Goal: Task Accomplishment & Management: Complete application form

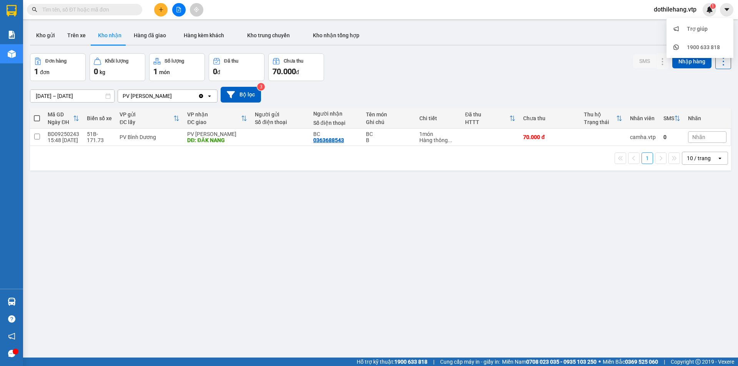
click at [674, 14] on span "dothilehang.vtp" at bounding box center [675, 10] width 55 height 10
click at [674, 37] on span "Đổi mật khẩu" at bounding box center [679, 36] width 40 height 8
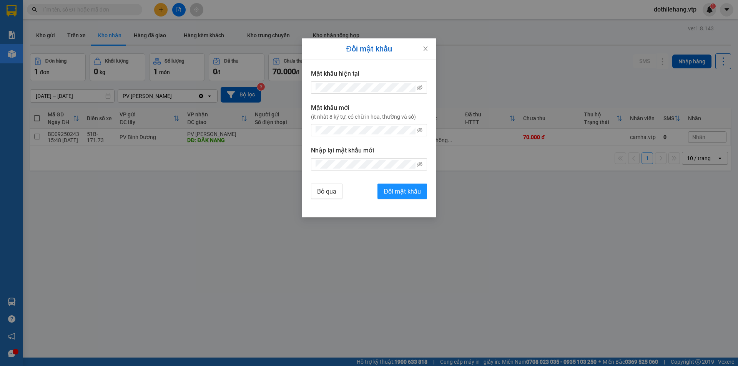
click at [559, 40] on div "Đổi mật khẩu Mật khẩu hiện tại Mật khẩu mới (ít nhất 8 ký tự, có chữ in hoa, th…" at bounding box center [369, 183] width 738 height 366
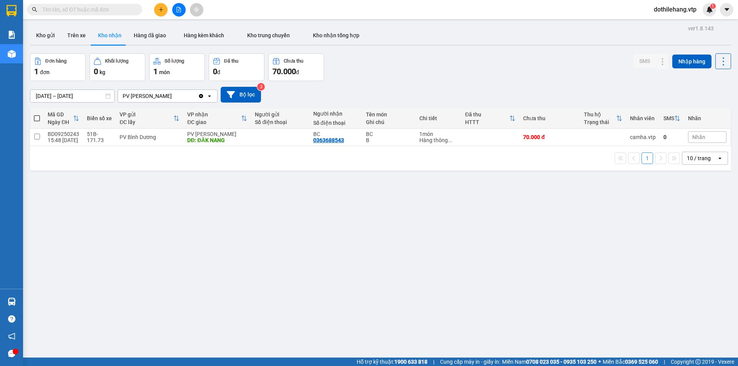
click at [665, 10] on span "dothilehang.vtp" at bounding box center [675, 10] width 55 height 10
click at [664, 23] on span "Đăng xuất" at bounding box center [679, 24] width 40 height 8
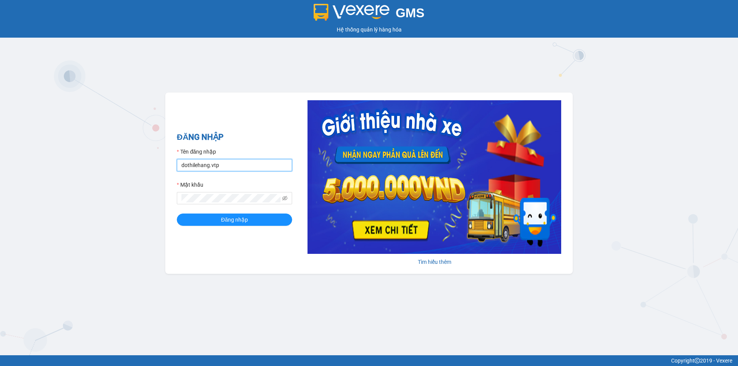
click at [243, 166] on input "dothilehang.vtp" at bounding box center [234, 165] width 115 height 12
type input "vuthinhan.vtp"
drag, startPoint x: 225, startPoint y: 218, endPoint x: 215, endPoint y: 178, distance: 41.2
click at [225, 218] on span "Đăng nhập" at bounding box center [234, 220] width 27 height 8
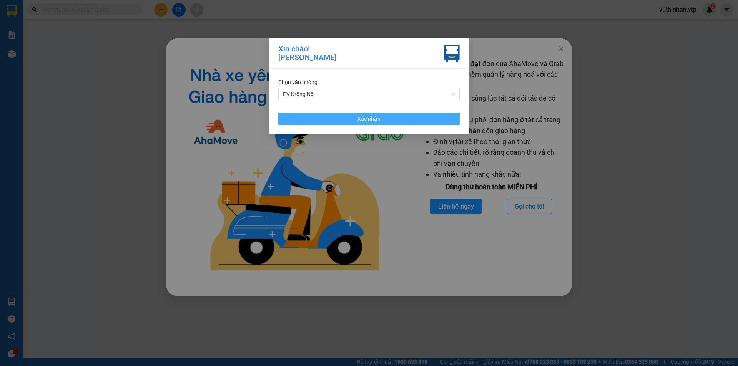
drag, startPoint x: 352, startPoint y: 121, endPoint x: 510, endPoint y: 44, distance: 175.6
click at [351, 121] on button "Xác nhận" at bounding box center [369, 119] width 182 height 12
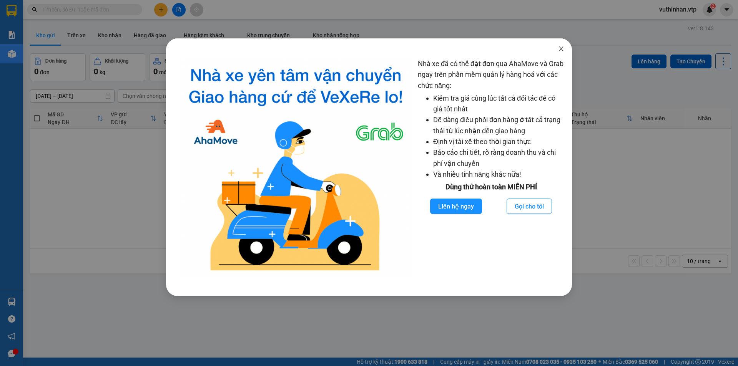
click at [559, 47] on icon "close" at bounding box center [561, 49] width 6 height 6
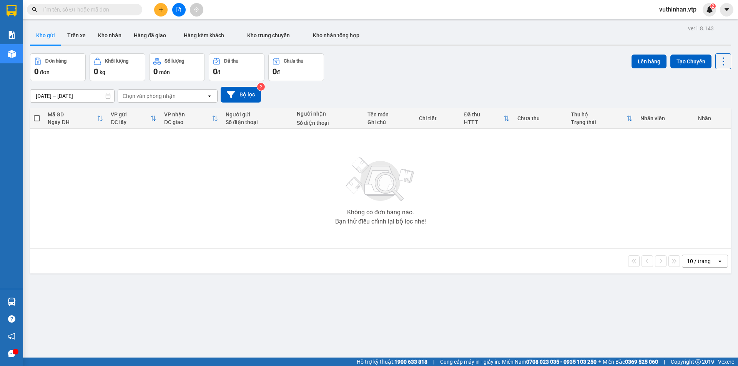
click at [44, 35] on button "Kho gửi" at bounding box center [45, 35] width 31 height 18
click at [52, 35] on button "Kho gửi" at bounding box center [45, 35] width 31 height 18
click at [76, 32] on button "Trên xe" at bounding box center [76, 35] width 31 height 18
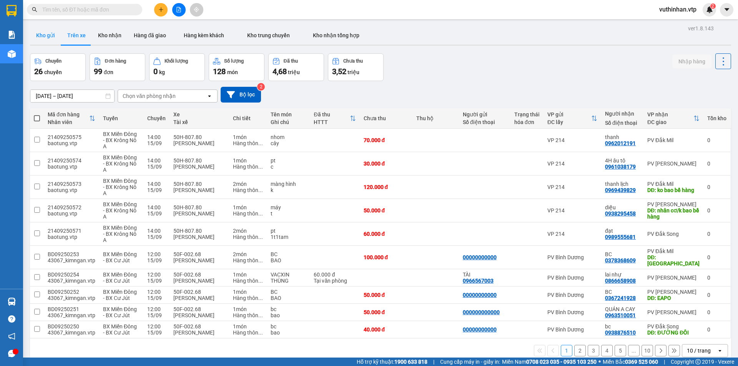
click at [50, 36] on button "Kho gửi" at bounding box center [45, 35] width 31 height 18
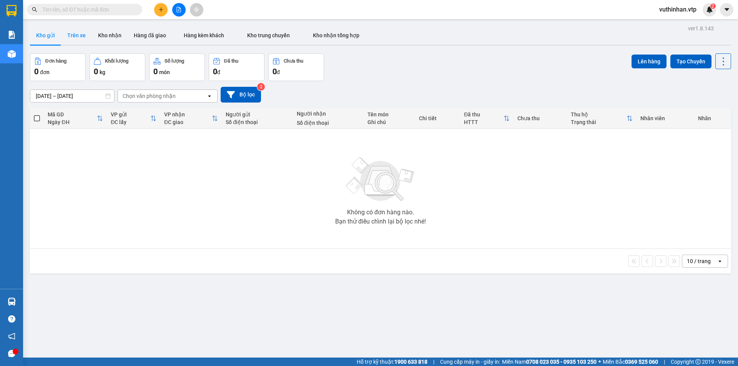
click at [71, 35] on button "Trên xe" at bounding box center [76, 35] width 31 height 18
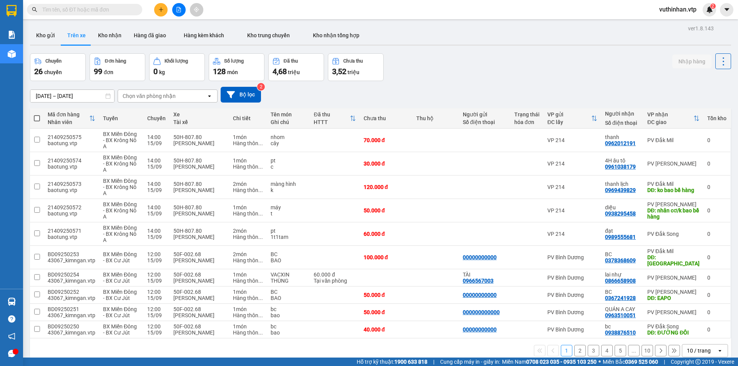
click at [170, 93] on div "Chọn văn phòng nhận" at bounding box center [149, 96] width 53 height 8
type input "kr"
click at [174, 112] on div "PV Krông Nô" at bounding box center [168, 112] width 100 height 14
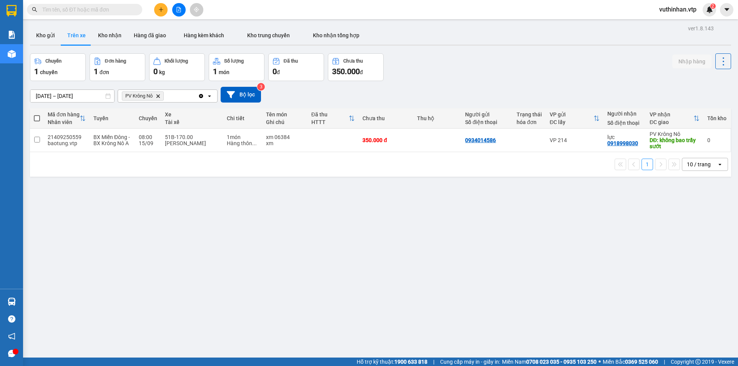
drag, startPoint x: 104, startPoint y: 32, endPoint x: 107, endPoint y: 19, distance: 13.3
click at [104, 32] on button "Kho nhận" at bounding box center [110, 35] width 36 height 18
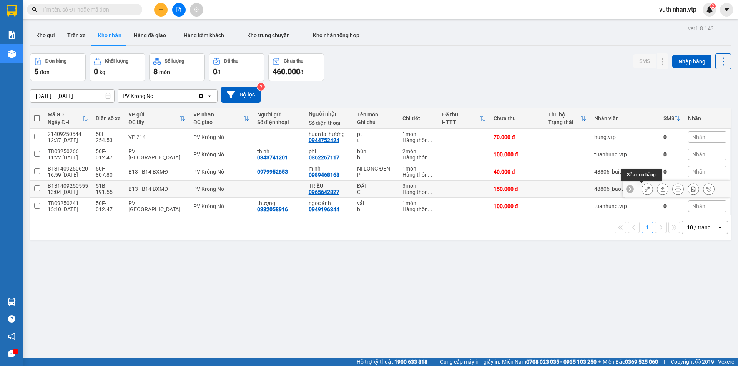
click at [642, 188] on button at bounding box center [647, 189] width 11 height 13
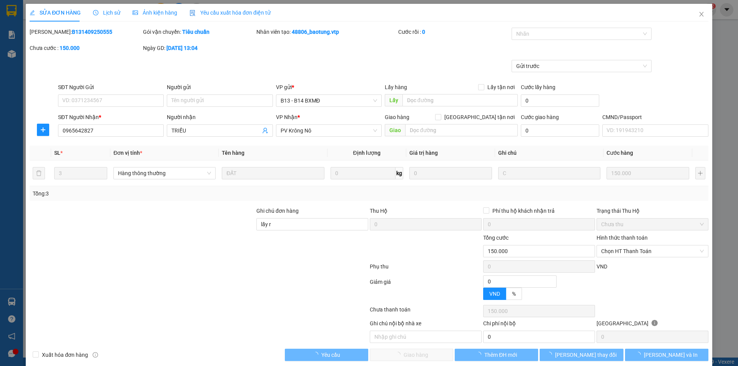
type input "0965642827"
type input "TRIỀU"
type input "lấy r"
type input "150.000"
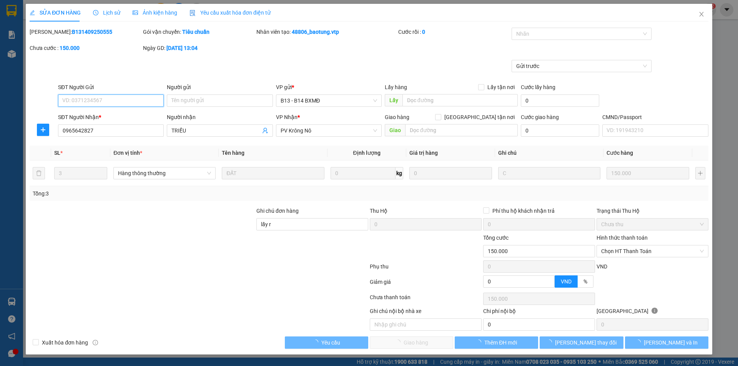
type input "7.500"
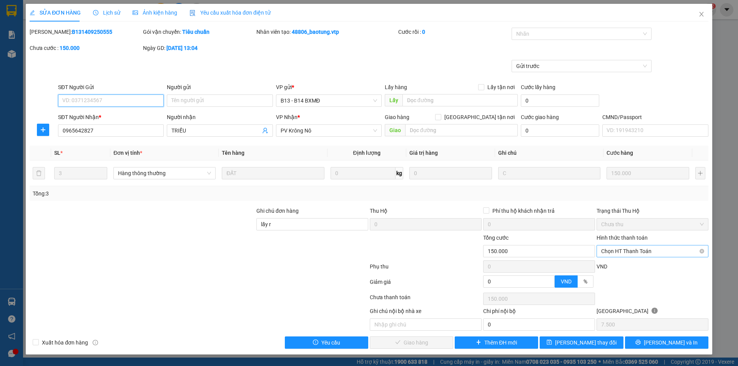
click at [613, 250] on span "Chọn HT Thanh Toán" at bounding box center [652, 252] width 103 height 12
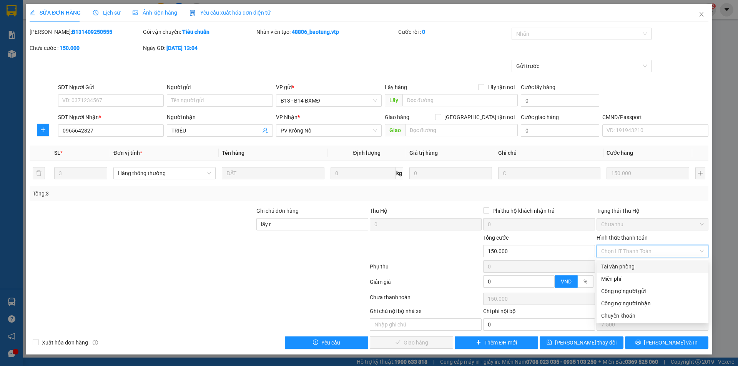
click at [605, 265] on div "Tại văn phòng" at bounding box center [652, 267] width 103 height 8
type input "0"
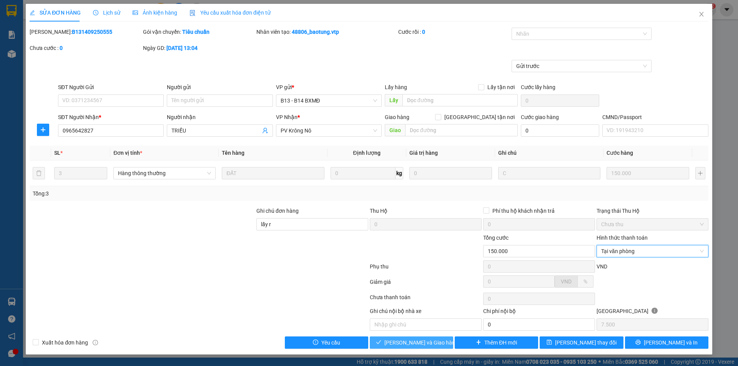
click at [401, 343] on span "Lưu và Giao hàng" at bounding box center [422, 343] width 74 height 8
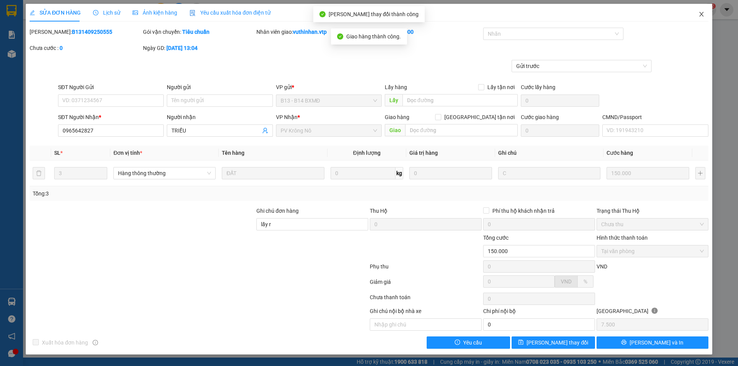
click at [704, 13] on icon "close" at bounding box center [702, 14] width 6 height 6
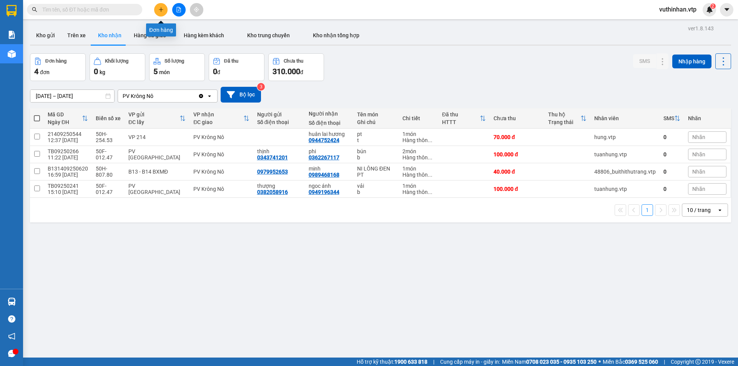
click at [162, 10] on icon "plus" at bounding box center [161, 9] width 4 height 0
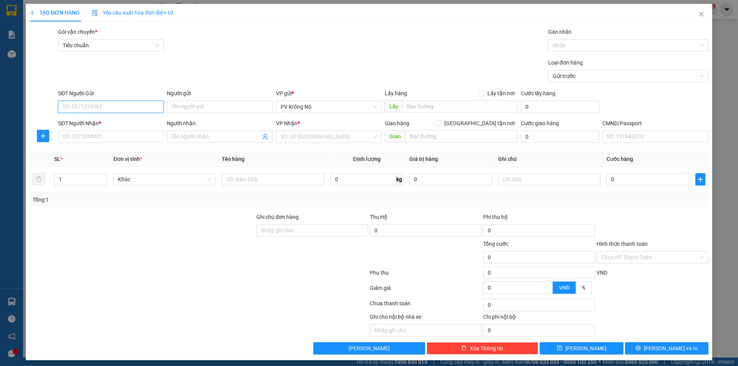
click at [106, 111] on input "SĐT Người Gửi" at bounding box center [111, 107] width 106 height 12
click at [76, 108] on input "SĐT Người Gửi" at bounding box center [111, 107] width 106 height 12
type input "0336092156"
click at [92, 126] on div "0336092156 - CÔ HỢI" at bounding box center [110, 122] width 96 height 8
type input "CÔ HỢI"
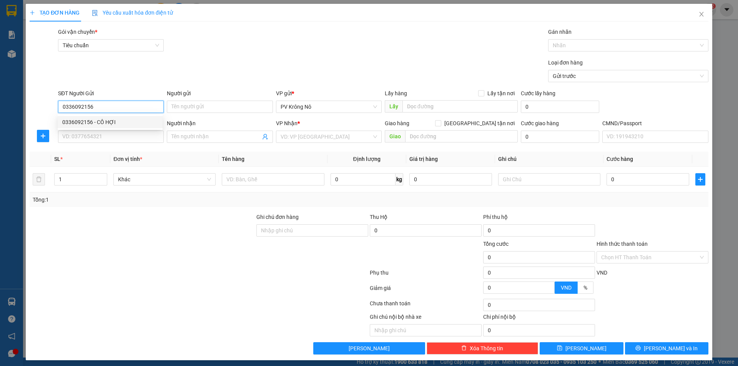
type input "0868382526"
type input "QUYÊN"
type input "0336092156"
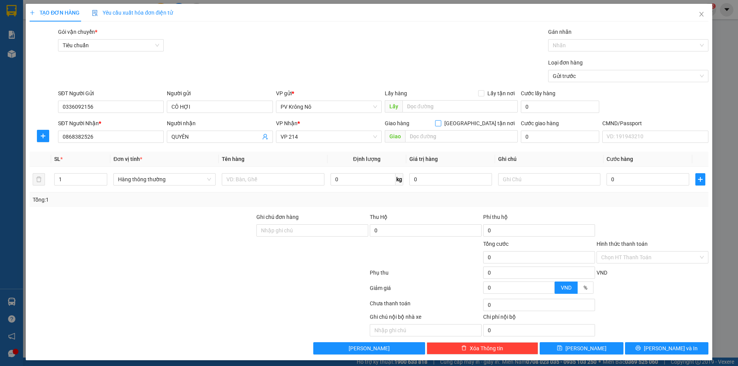
drag, startPoint x: 476, startPoint y: 123, endPoint x: 471, endPoint y: 124, distance: 4.7
click at [441, 123] on input "Giao tận nơi" at bounding box center [437, 122] width 5 height 5
checkbox input "true"
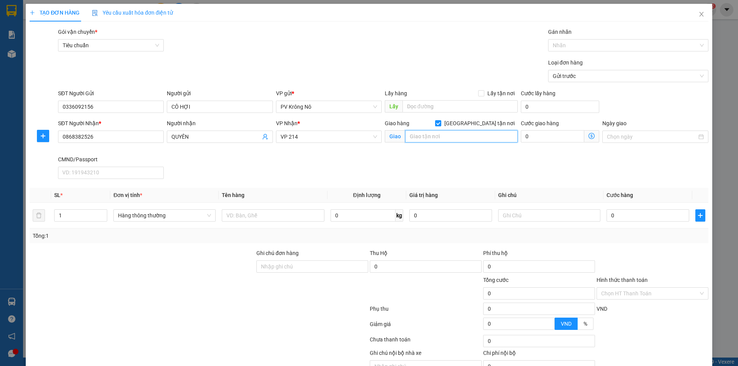
click at [441, 140] on input "text" at bounding box center [461, 136] width 113 height 12
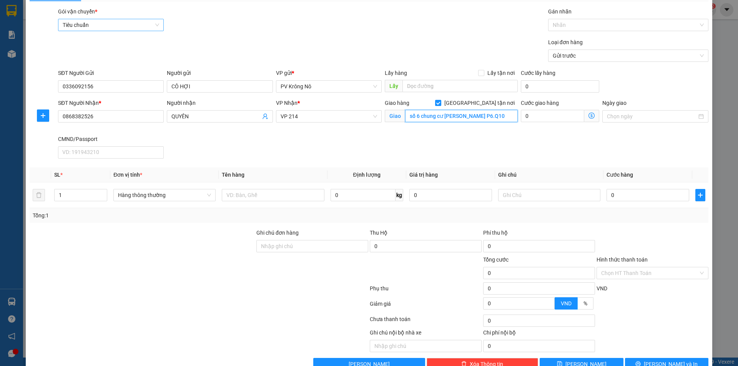
scroll to position [40, 0]
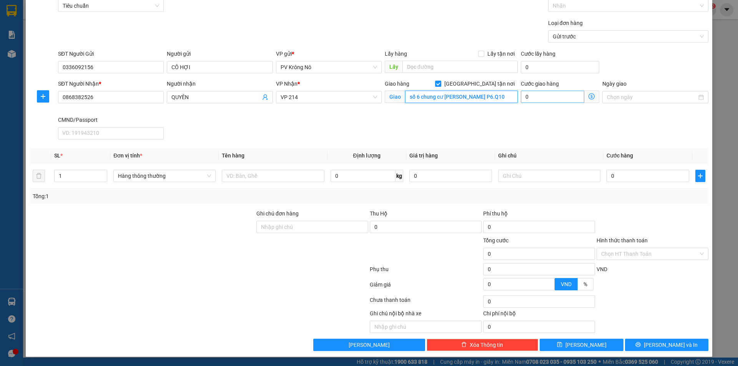
type input "số 6 chung cư nguyễn kim lô R. P6.Q10"
type input "0"
type input "1"
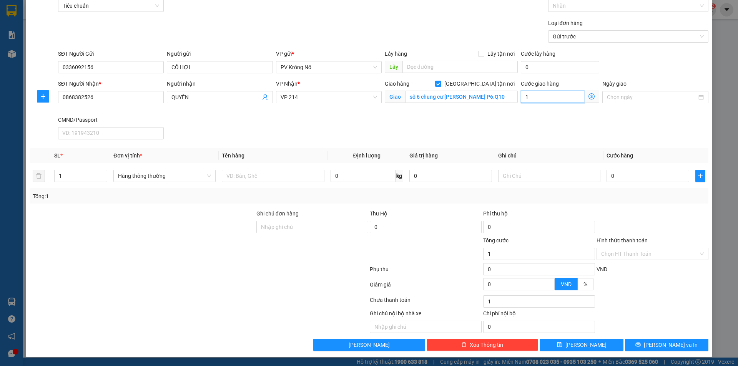
type input "12"
type input "120"
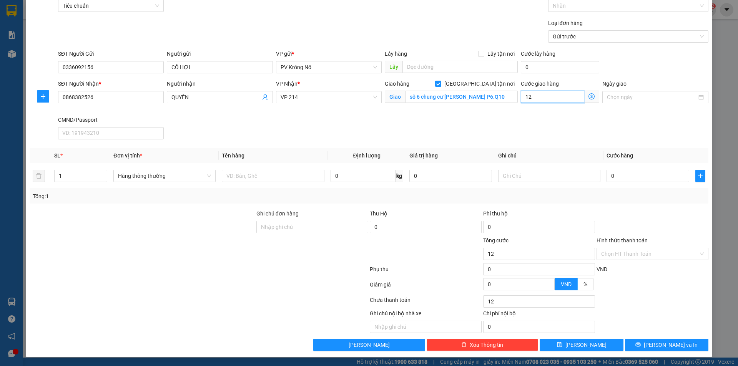
type input "120"
type input "1.200"
type input "12.000"
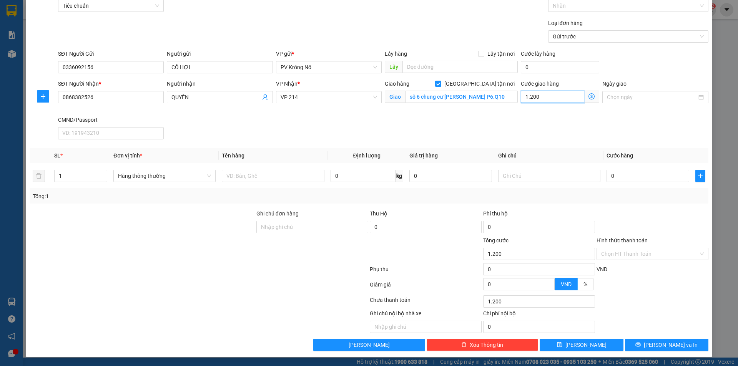
type input "12.000"
type input "120.000"
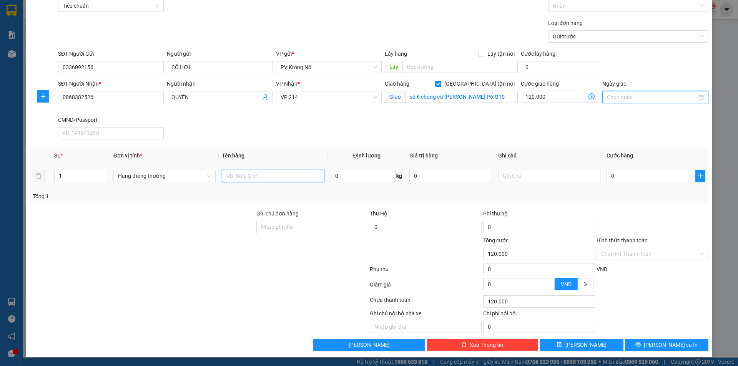
click at [241, 173] on input "text" at bounding box center [273, 176] width 102 height 12
type input "1TUM GẠO"
click at [629, 169] on div "0" at bounding box center [648, 175] width 83 height 15
click at [627, 177] on input "0" at bounding box center [648, 176] width 83 height 12
type input "04"
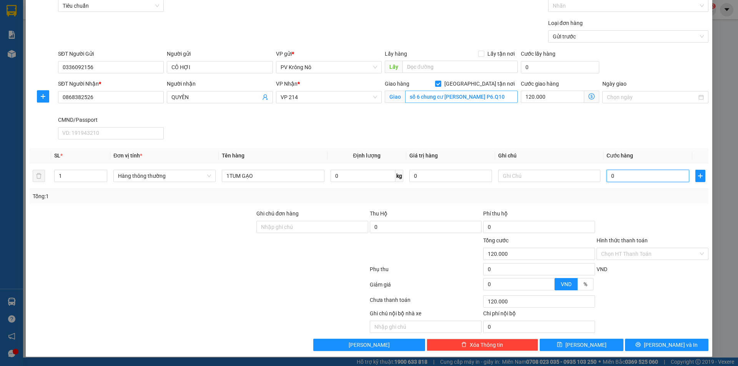
type input "120.004"
type input "040"
type input "120.040"
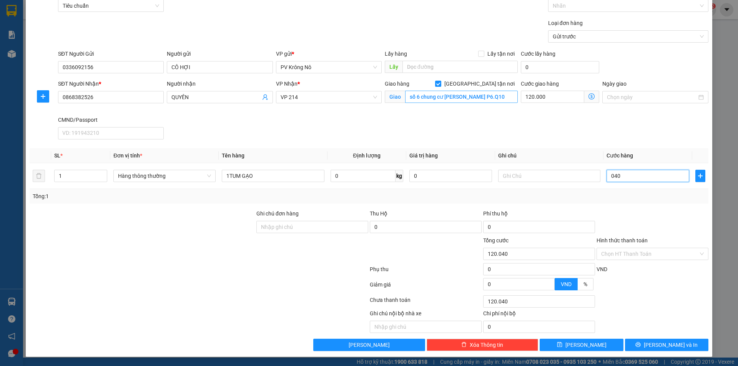
type input "0.400"
type input "120.400"
type input "04.000"
type input "124.000"
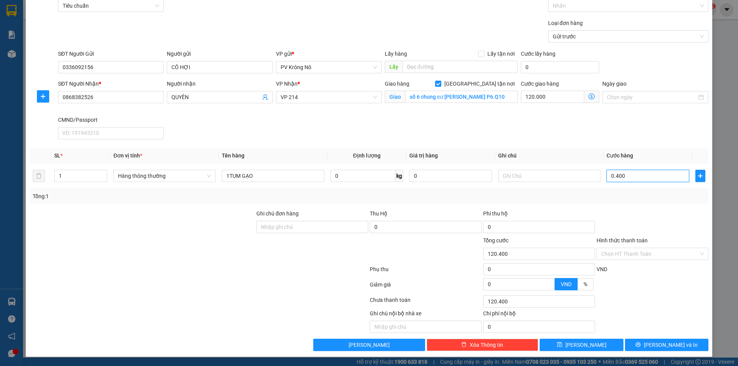
type input "124.000"
type input "040.000"
type input "160.000"
type input "40.000"
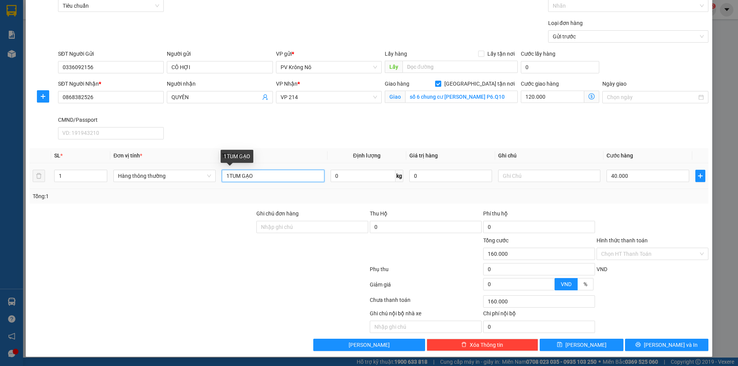
drag, startPoint x: 262, startPoint y: 180, endPoint x: 184, endPoint y: 187, distance: 78.3
click at [184, 187] on tr "1 Hàng thông thường 1TUM GẠO 0 kg 0 40.000" at bounding box center [369, 176] width 679 height 26
type input "1 túm gạo"
drag, startPoint x: 666, startPoint y: 346, endPoint x: 651, endPoint y: 325, distance: 25.5
click at [666, 346] on span "Lưu và In" at bounding box center [671, 345] width 54 height 8
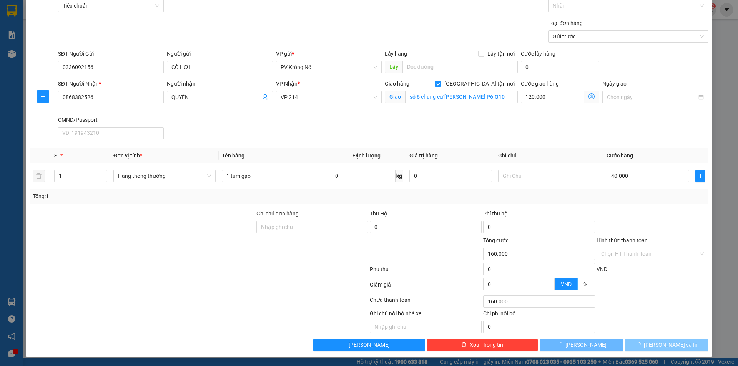
type input "0"
type input "120.000"
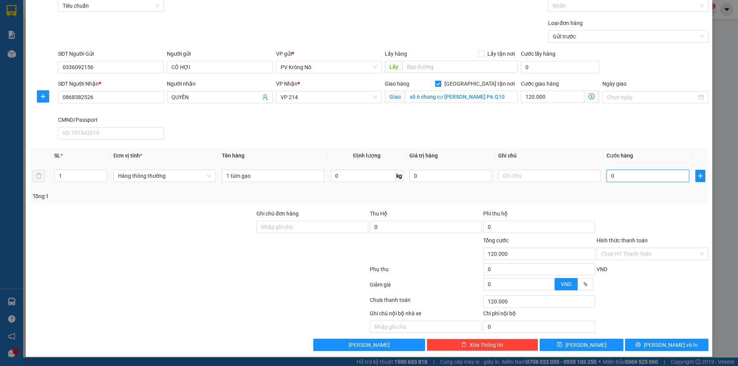
click at [612, 172] on input "0" at bounding box center [648, 176] width 83 height 12
type input "04"
type input "120.004"
type input "040"
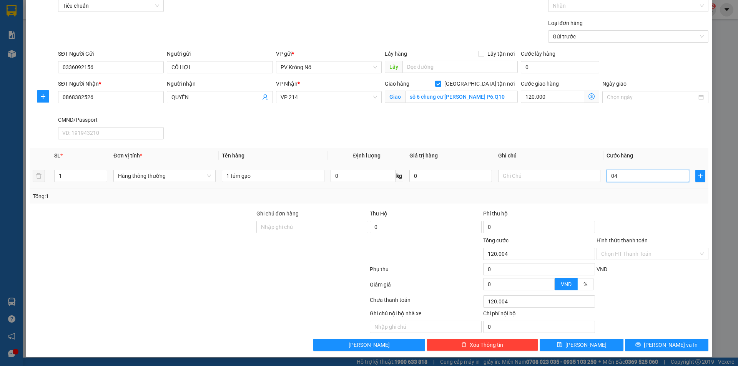
type input "120.040"
type input "0.400"
type input "120.400"
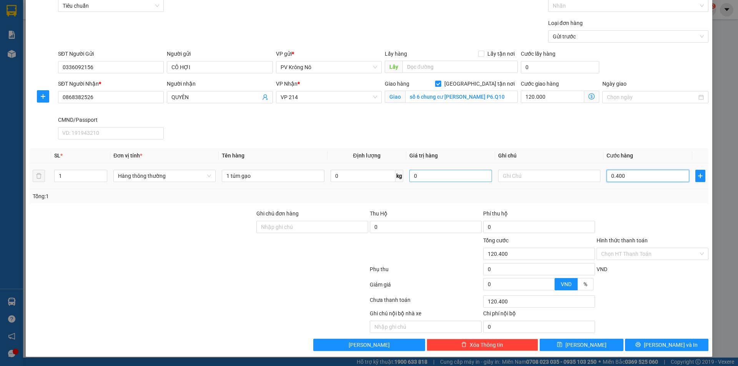
type input "04.000"
type input "124.000"
type input "040.000"
type input "160.000"
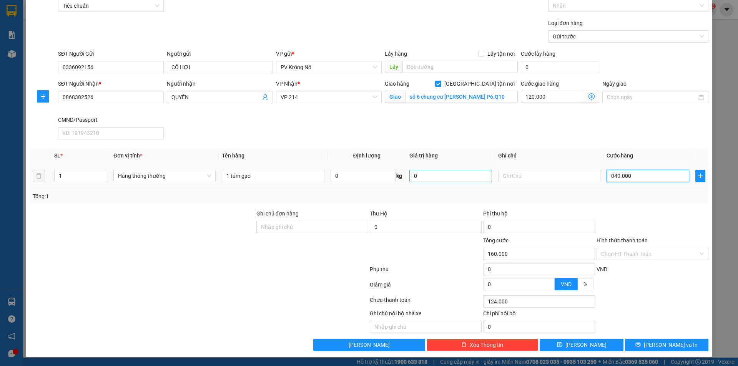
type input "160.000"
type input "40.000"
click at [647, 341] on button "Lưu và In" at bounding box center [666, 345] width 83 height 12
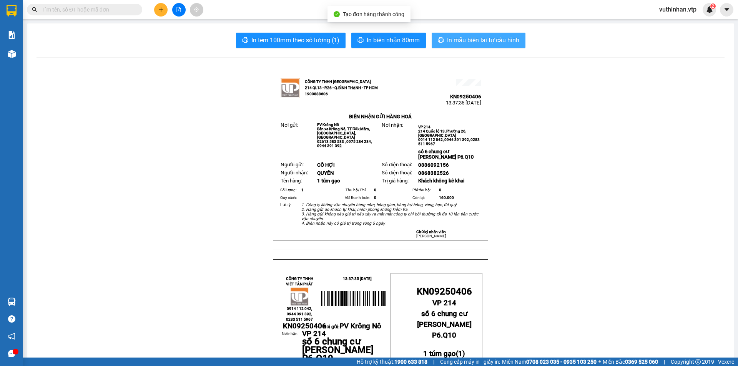
click at [483, 38] on span "In mẫu biên lai tự cấu hình" at bounding box center [483, 40] width 72 height 10
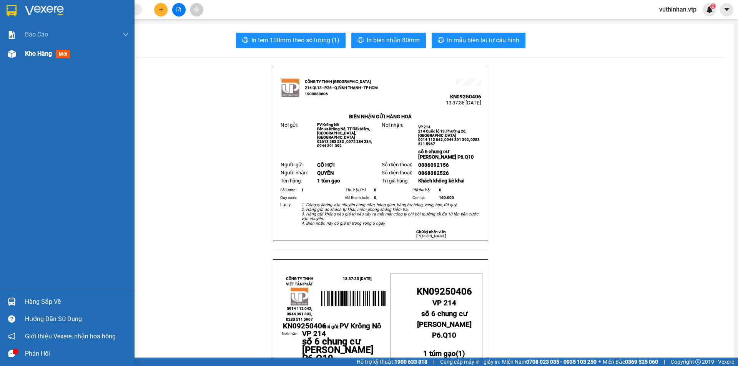
drag, startPoint x: 18, startPoint y: 55, endPoint x: 32, endPoint y: 56, distance: 13.8
click at [18, 55] on div "Kho hàng mới" at bounding box center [67, 53] width 135 height 19
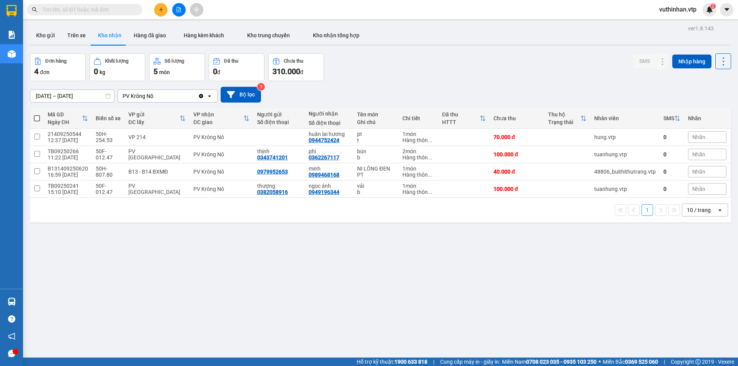
click at [706, 209] on div "10 / trang" at bounding box center [700, 210] width 35 height 12
click at [689, 296] on span "100 / trang" at bounding box center [697, 296] width 28 height 8
click at [56, 96] on input "[DATE] – [DATE]" at bounding box center [72, 96] width 84 height 12
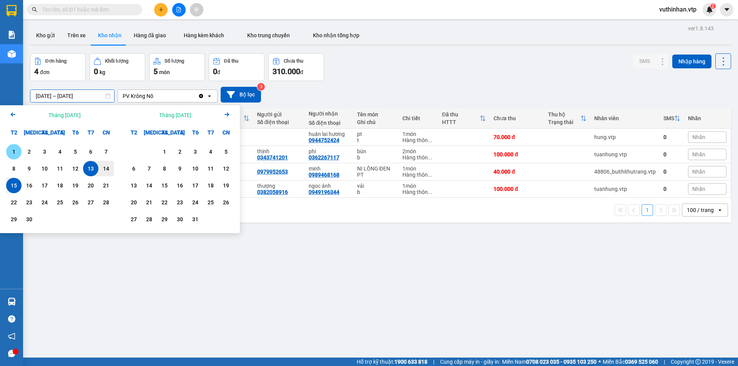
click at [14, 152] on div "1" at bounding box center [13, 151] width 11 height 9
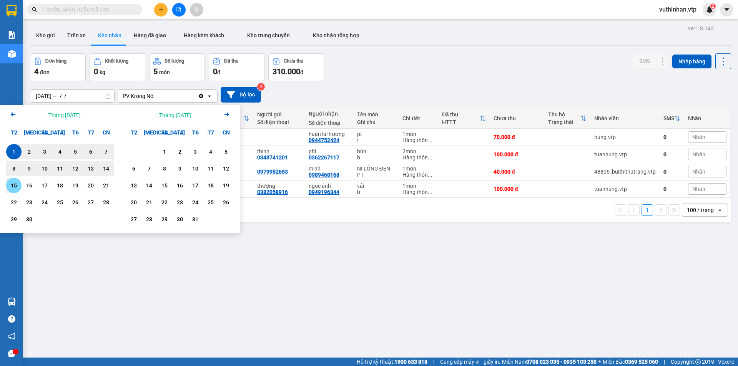
click at [15, 188] on div "15" at bounding box center [13, 185] width 11 height 9
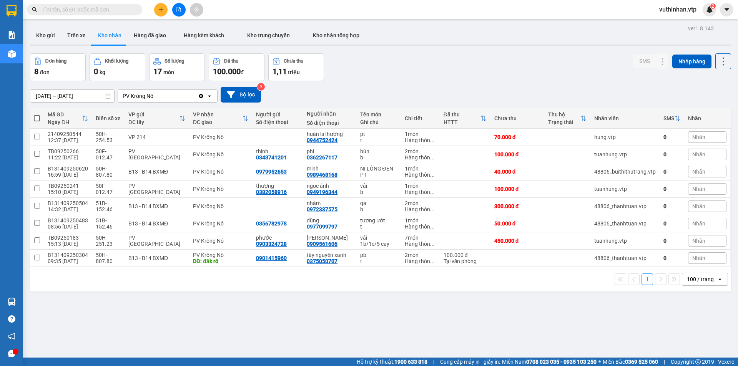
click at [40, 96] on input "01/09/2025 – 15/09/2025" at bounding box center [72, 96] width 84 height 12
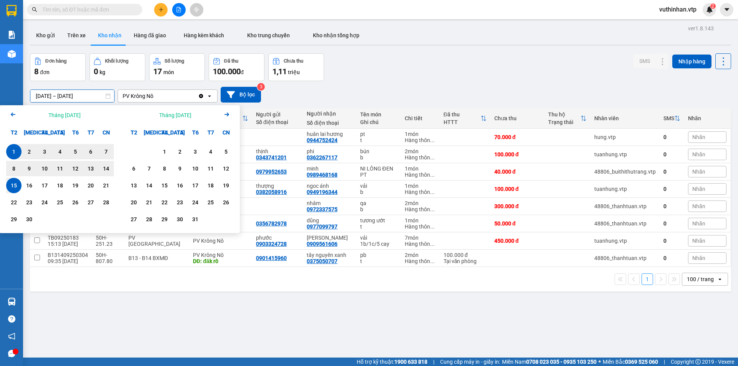
click at [10, 114] on icon "Arrow Left" at bounding box center [12, 114] width 9 height 9
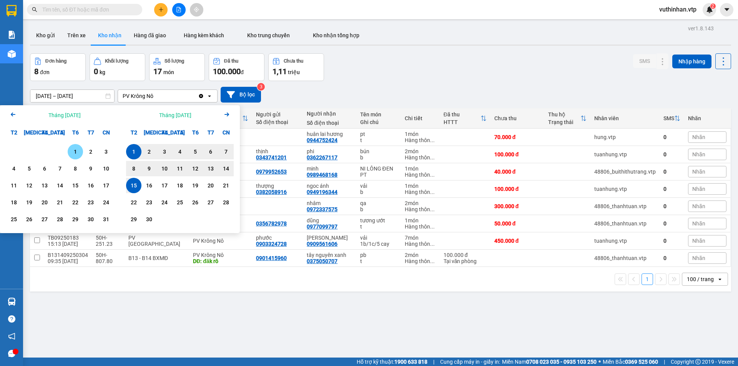
click at [77, 152] on div "1" at bounding box center [75, 151] width 11 height 9
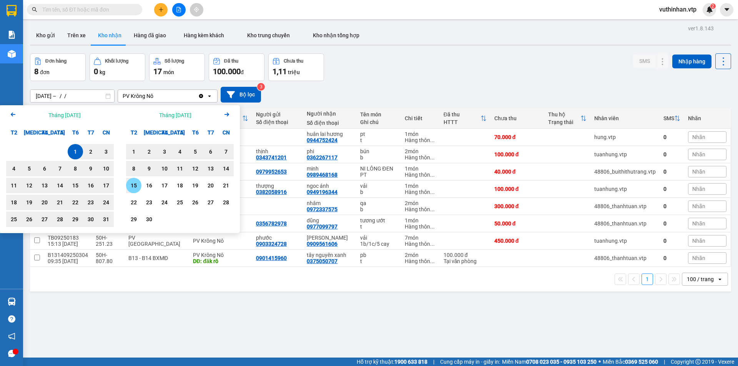
click at [133, 184] on div "15" at bounding box center [133, 185] width 11 height 9
type input "01/08/2025 – 15/09/2025"
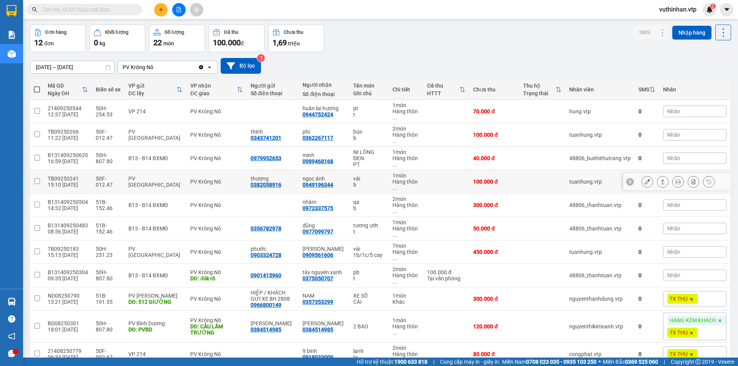
scroll to position [77, 0]
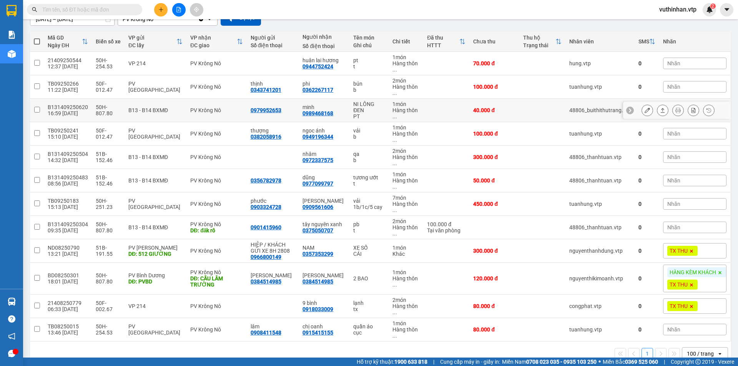
click at [645, 111] on icon at bounding box center [647, 110] width 5 height 5
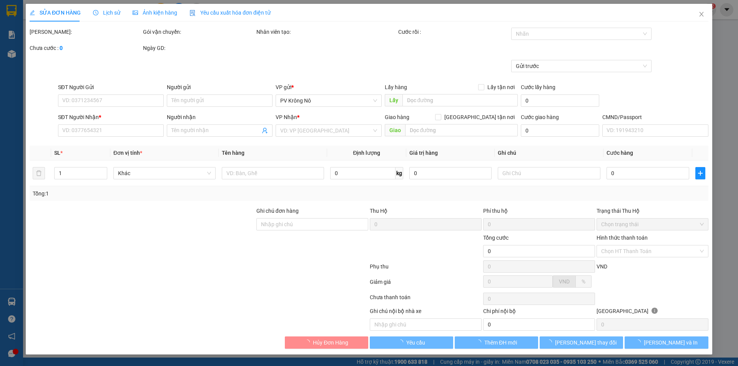
type input "0979952653"
type input "0989468168"
type input "minh"
type input "40.000"
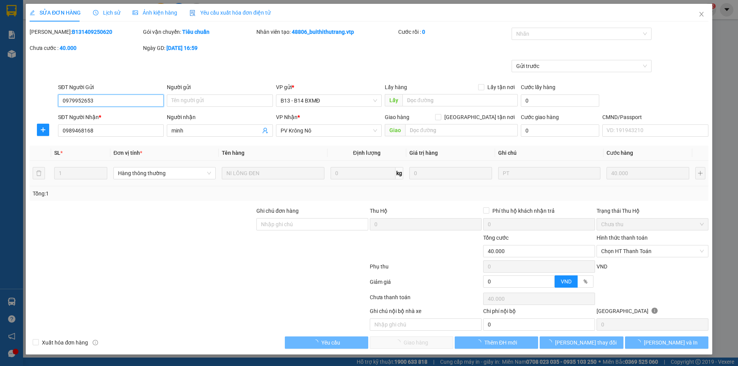
type input "2.000"
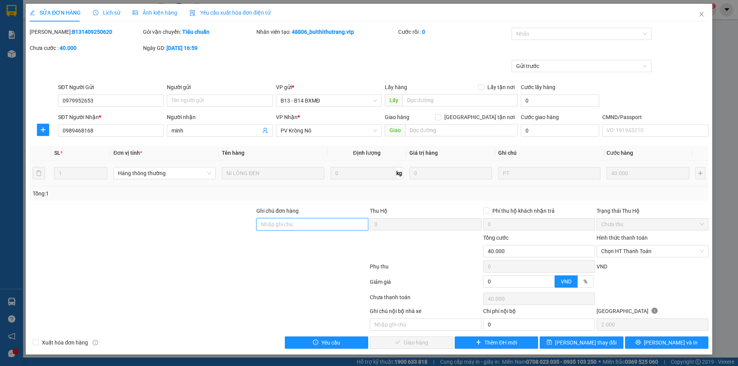
drag, startPoint x: 299, startPoint y: 224, endPoint x: 307, endPoint y: 221, distance: 8.4
click at [299, 224] on input "Ghi chú đơn hàng" at bounding box center [312, 224] width 112 height 12
type input "khách lấy r. nợ"
click at [582, 342] on span "Lưu thay đổi" at bounding box center [586, 343] width 62 height 8
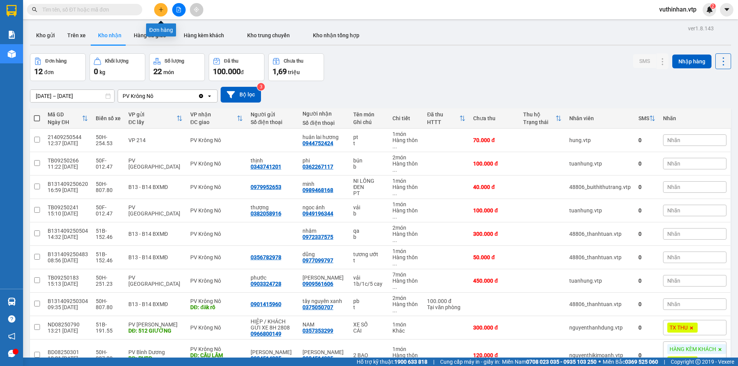
click at [160, 8] on icon "plus" at bounding box center [160, 9] width 5 height 5
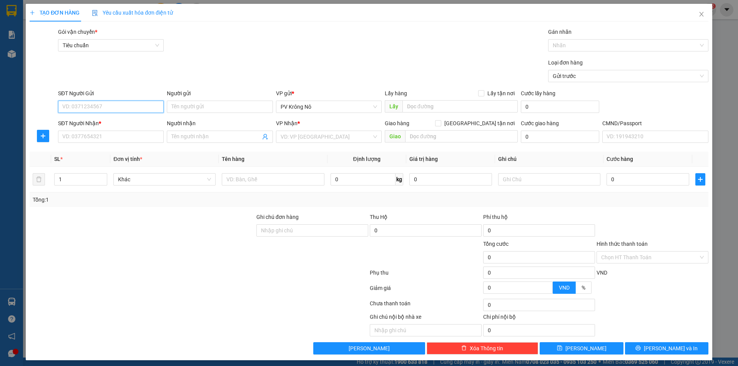
drag, startPoint x: 81, startPoint y: 108, endPoint x: 105, endPoint y: 153, distance: 50.2
click at [82, 109] on input "SĐT Người Gửi" at bounding box center [111, 107] width 106 height 12
type input "0918774924"
drag, startPoint x: 76, startPoint y: 141, endPoint x: 0, endPoint y: 143, distance: 75.8
click at [76, 140] on input "SĐT Người Nhận *" at bounding box center [111, 137] width 106 height 12
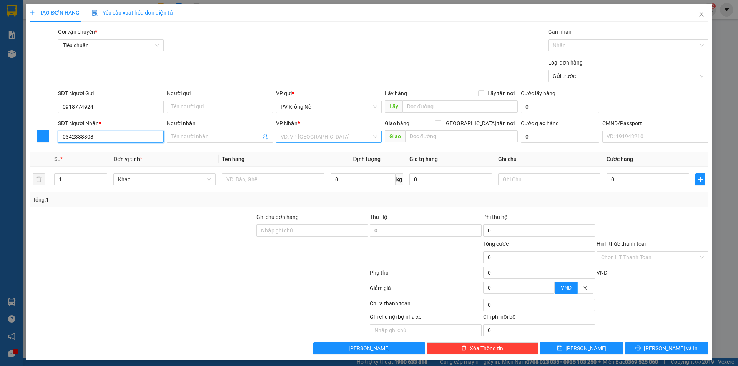
type input "0342338308"
click at [294, 135] on input "search" at bounding box center [326, 137] width 91 height 12
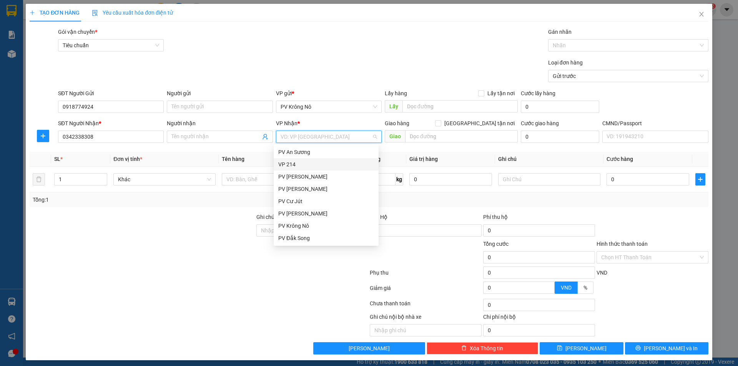
click at [286, 164] on div "VP 214" at bounding box center [326, 164] width 96 height 8
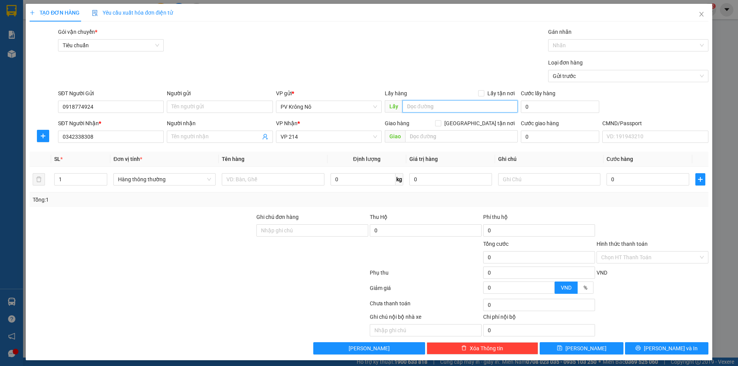
click at [421, 109] on input "text" at bounding box center [460, 106] width 115 height 12
type input "n3 ba buôn"
click at [245, 179] on input "text" at bounding box center [273, 179] width 102 height 12
type input "1vali"
click at [663, 184] on input "0" at bounding box center [648, 179] width 83 height 12
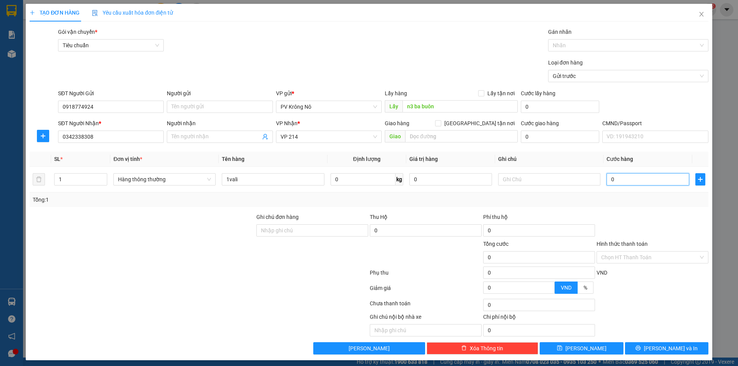
type input "05"
type input "5"
type input "050"
type input "50"
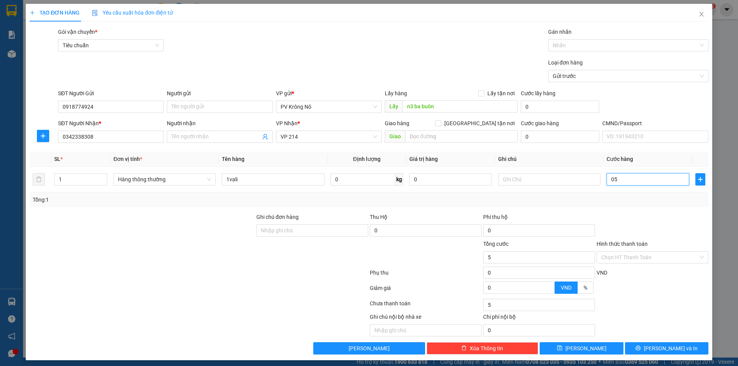
type input "50"
type input "0.500"
type input "500"
type input "05.000"
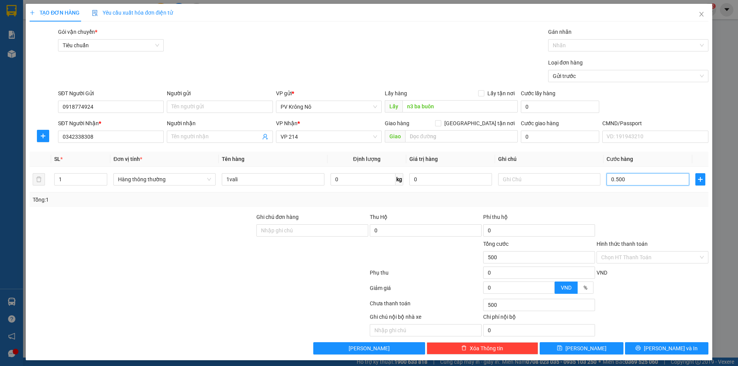
type input "5.000"
type input "050.000"
type input "50.000"
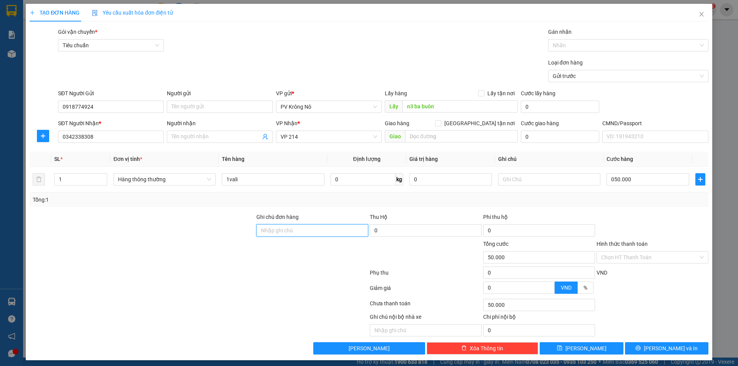
type input "50.000"
click at [591, 349] on button "Lưu" at bounding box center [581, 349] width 83 height 12
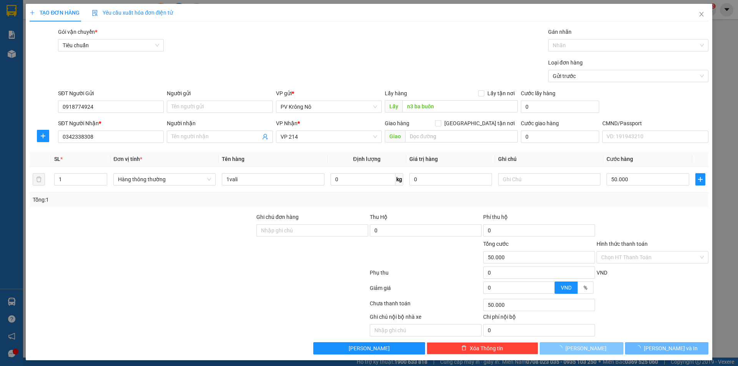
type input "0"
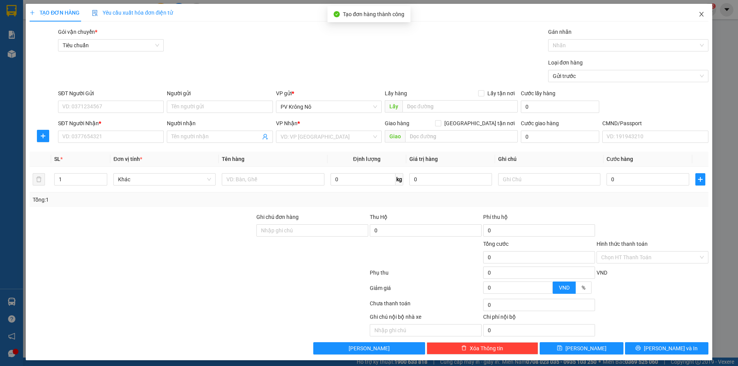
click at [699, 14] on icon "close" at bounding box center [702, 14] width 6 height 6
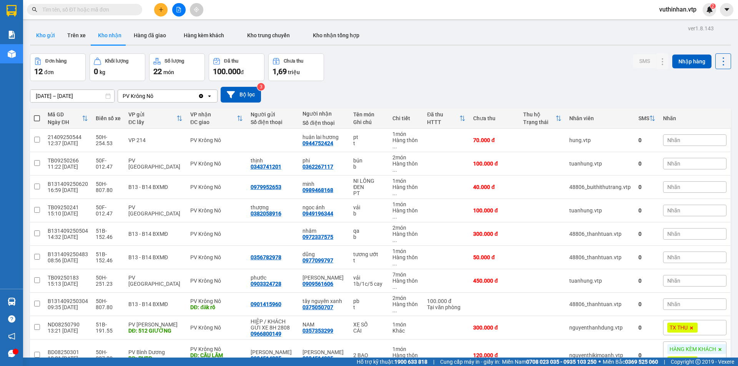
click at [37, 35] on button "Kho gửi" at bounding box center [45, 35] width 31 height 18
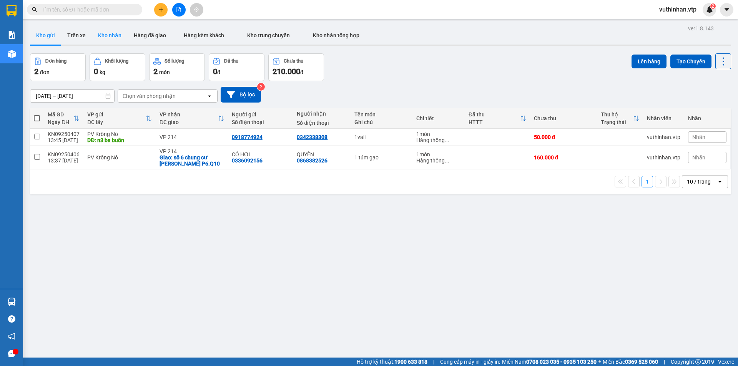
click at [97, 29] on button "Kho nhận" at bounding box center [110, 35] width 36 height 18
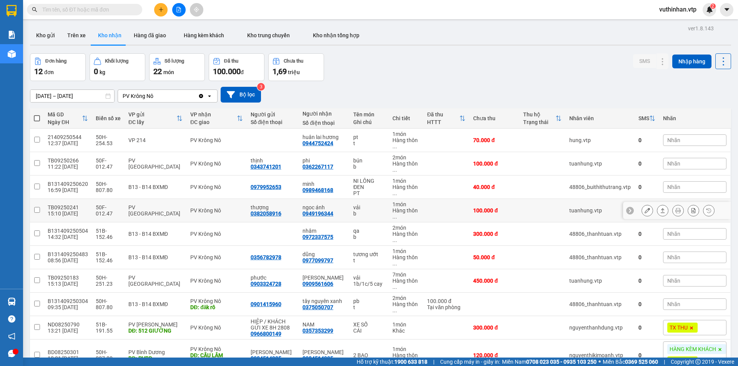
scroll to position [77, 0]
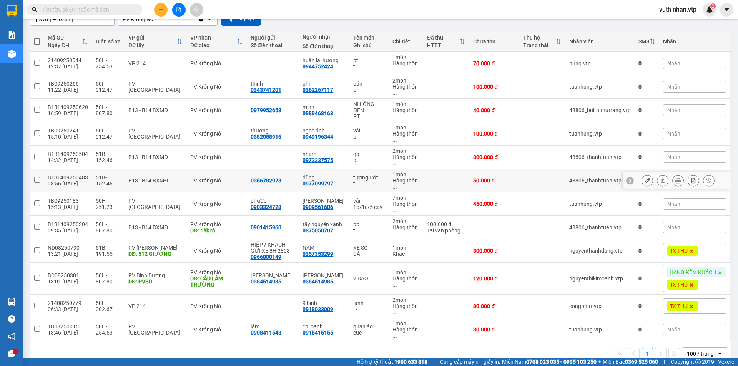
click at [427, 182] on td at bounding box center [446, 180] width 46 height 23
checkbox input "true"
